Goal: Check status: Check status

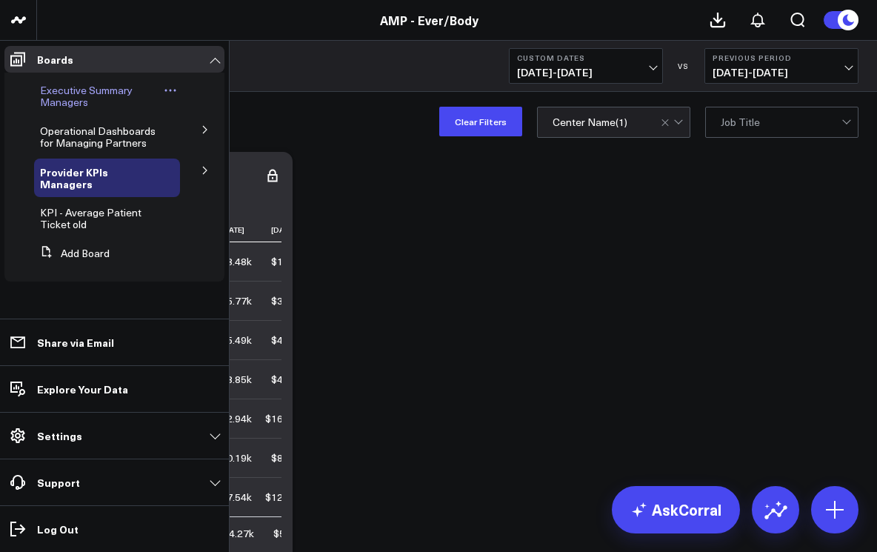
click at [61, 97] on span "Executive Summary Managers" at bounding box center [86, 96] width 93 height 26
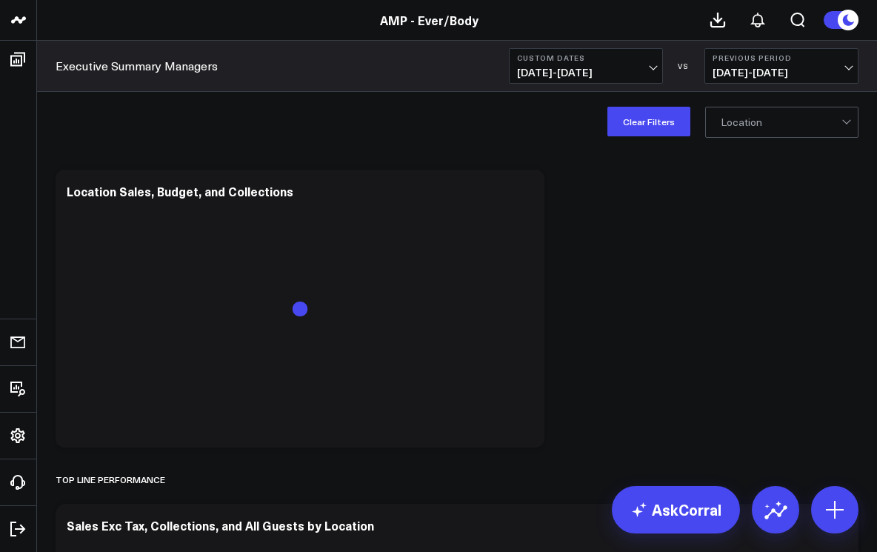
click at [655, 72] on button "Custom Dates [DATE] - [DATE]" at bounding box center [586, 66] width 154 height 36
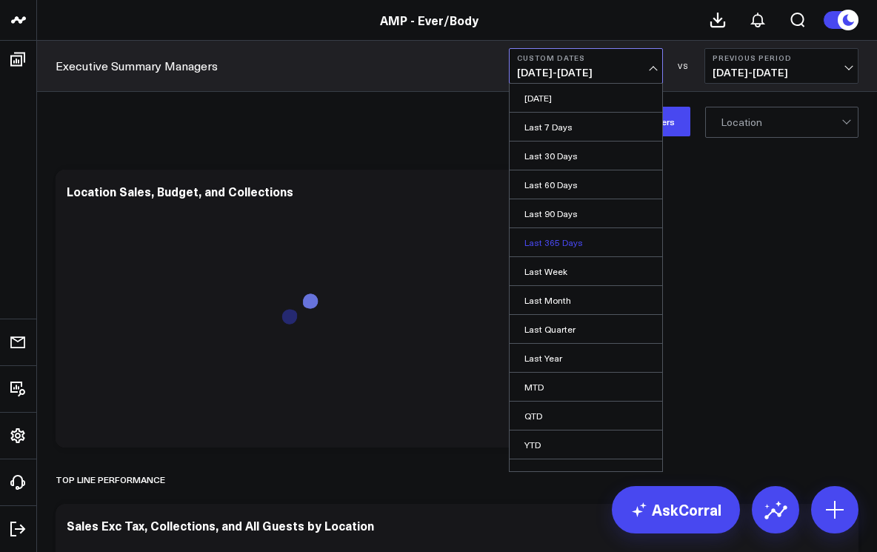
scroll to position [16, 0]
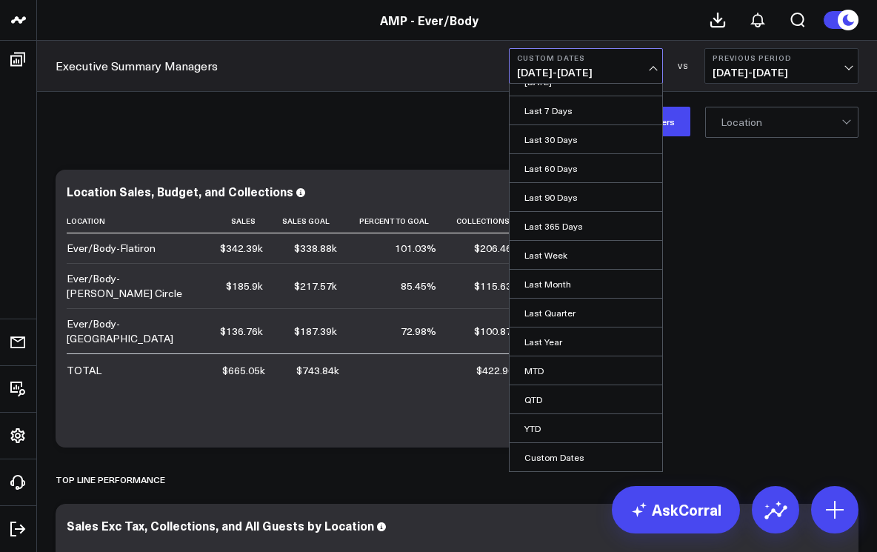
click at [563, 457] on link "Custom Dates" at bounding box center [585, 457] width 153 height 28
select select "7"
select select "2025"
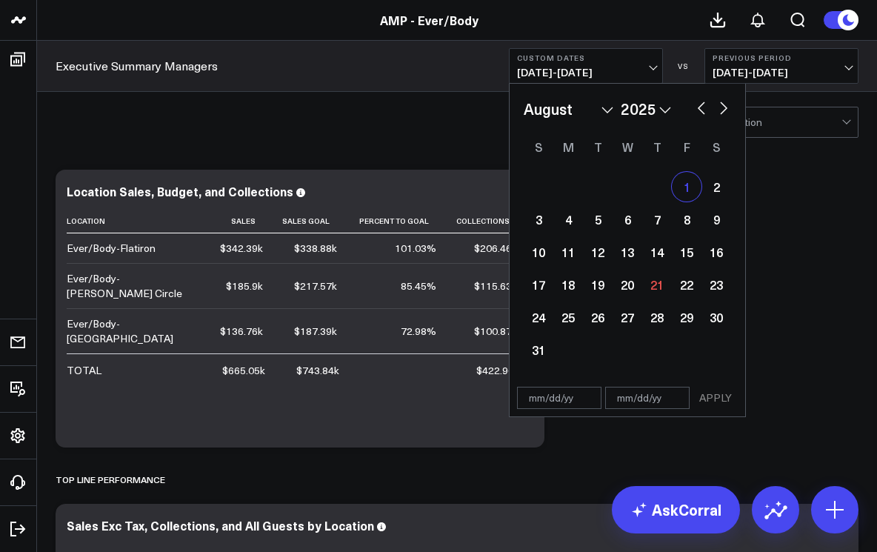
click at [687, 179] on div "1" at bounding box center [686, 187] width 30 height 30
type input "[DATE]"
select select "7"
select select "2025"
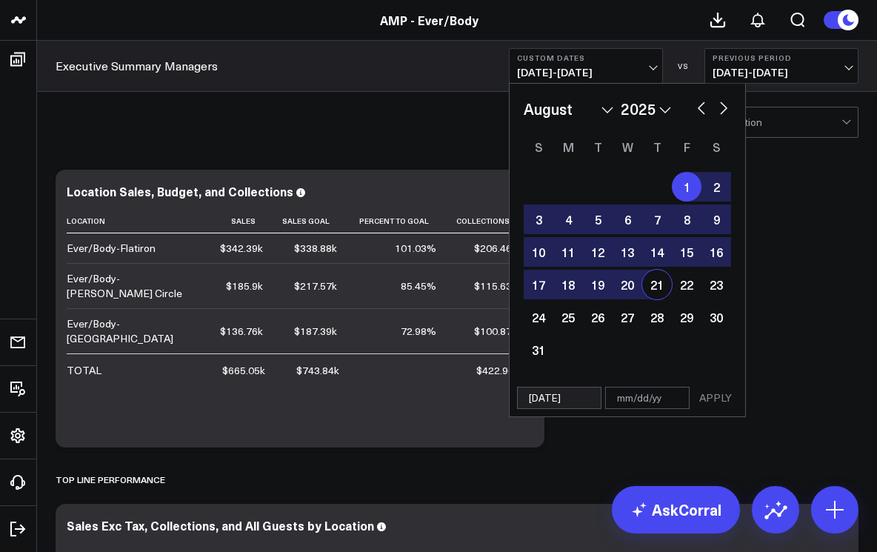
click at [654, 282] on div "21" at bounding box center [657, 284] width 30 height 30
type input "[DATE]"
select select "7"
select select "2025"
click at [715, 395] on button "APPLY" at bounding box center [715, 397] width 44 height 22
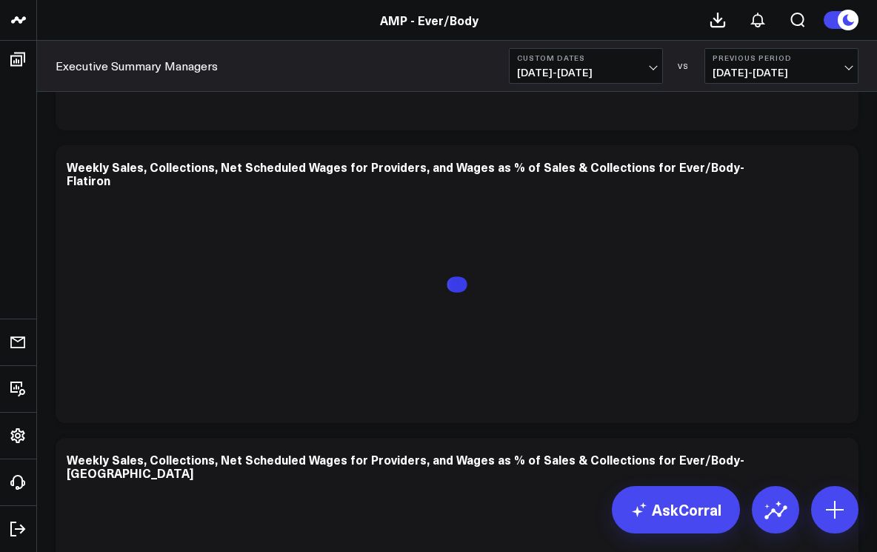
scroll to position [7710, 0]
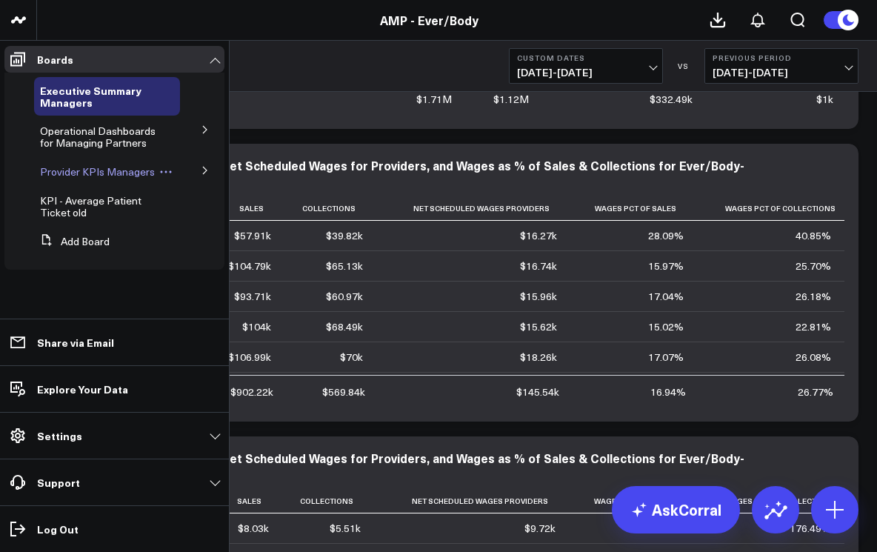
click at [62, 174] on span "Provider KPIs Managers" at bounding box center [97, 171] width 115 height 14
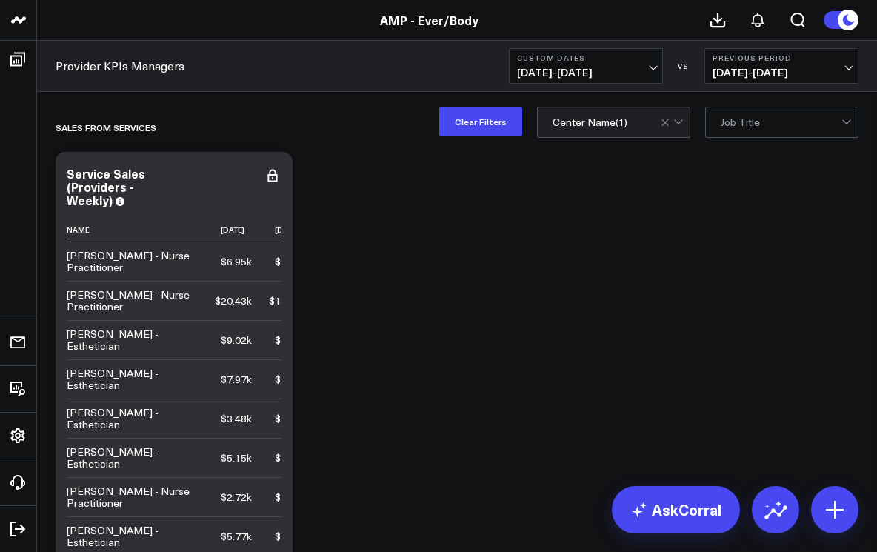
click at [680, 123] on div at bounding box center [672, 122] width 25 height 30
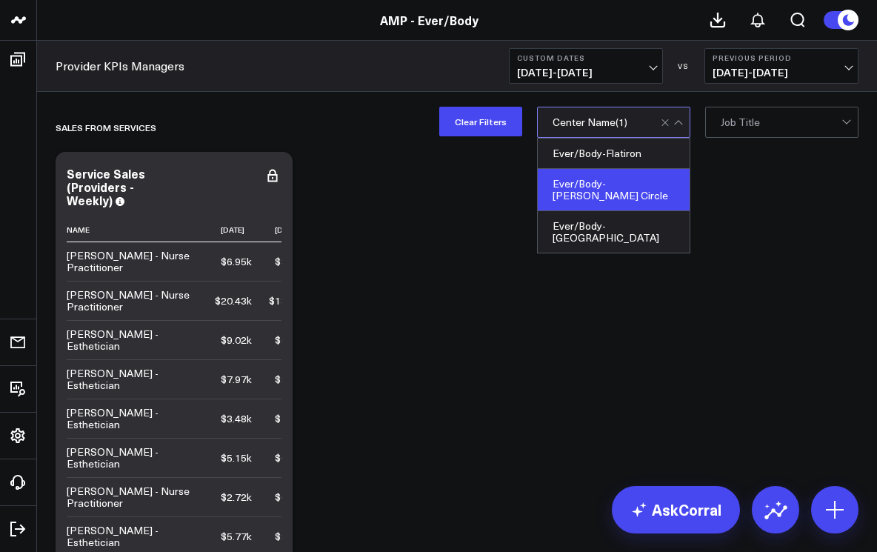
click at [646, 184] on div "Ever/Body-[PERSON_NAME] Circle" at bounding box center [613, 190] width 152 height 42
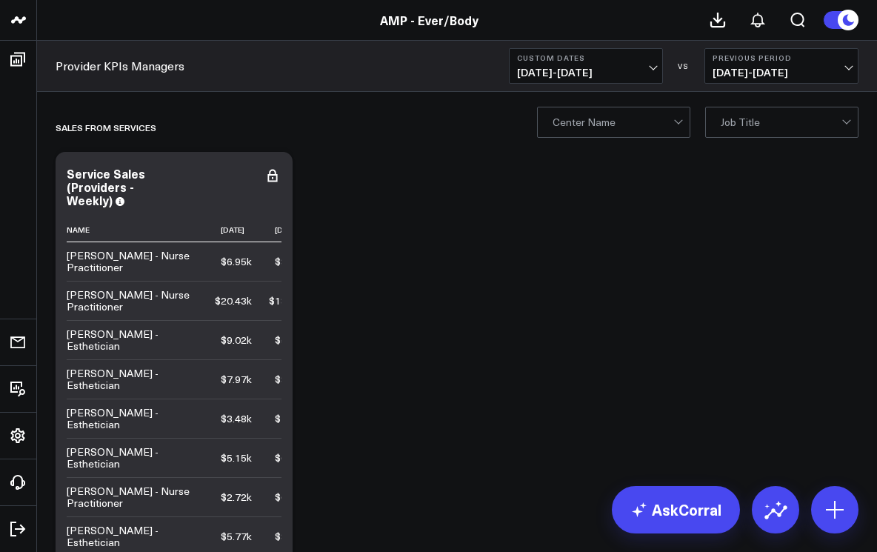
click at [677, 123] on div at bounding box center [678, 120] width 8 height 8
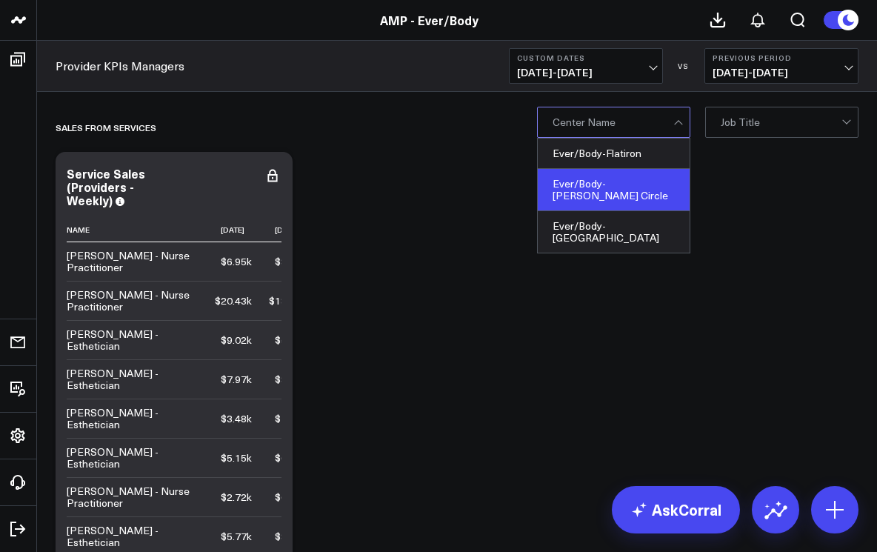
click at [646, 181] on div "Ever/Body-[PERSON_NAME] Circle" at bounding box center [613, 190] width 152 height 42
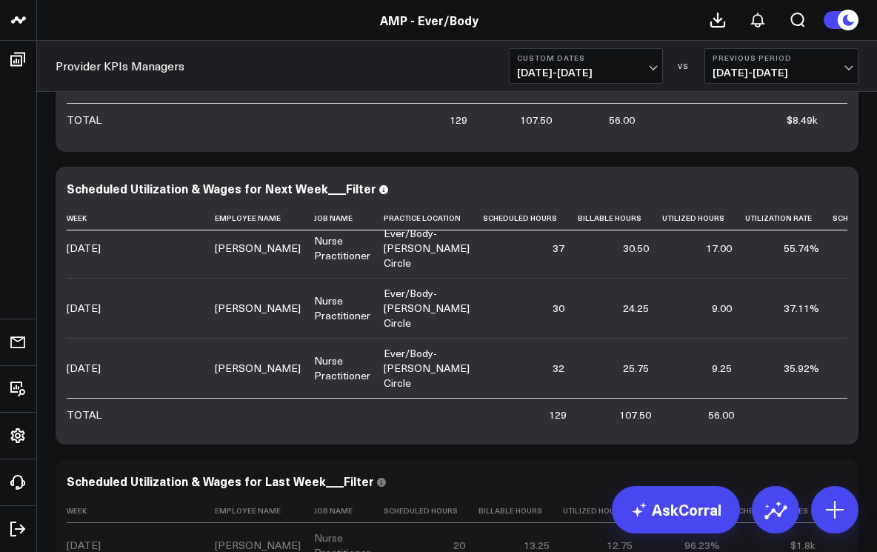
scroll to position [88, 0]
